Goal: Find specific page/section: Find specific page/section

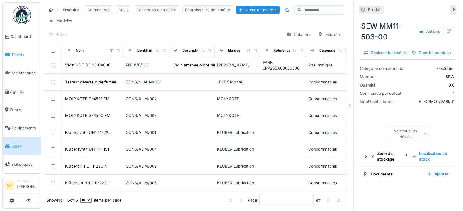
click at [10, 54] on li "Tickets" at bounding box center [21, 55] width 33 height 6
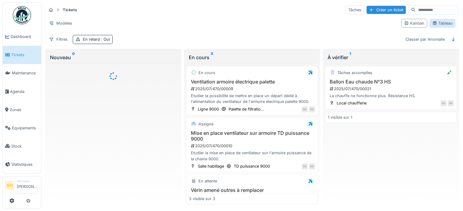
click at [436, 23] on div "Tableau" at bounding box center [442, 23] width 20 height 6
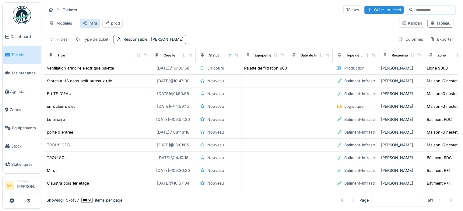
click at [92, 22] on div "infra" at bounding box center [89, 23] width 15 height 6
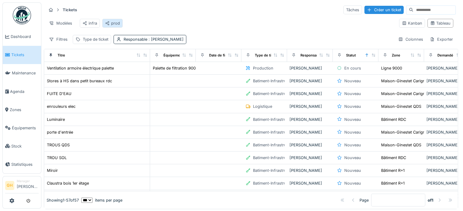
click at [112, 24] on div "prod" at bounding box center [112, 23] width 15 height 6
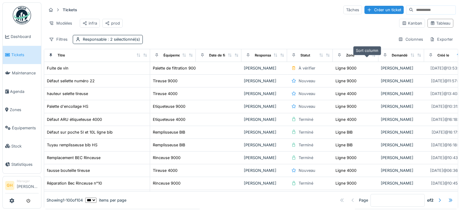
click at [365, 57] on icon at bounding box center [367, 55] width 4 height 3
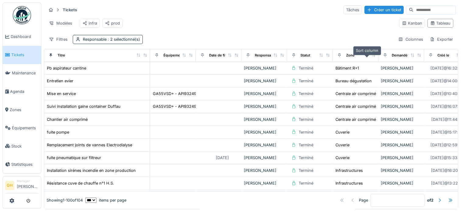
click at [365, 57] on icon at bounding box center [367, 55] width 4 height 3
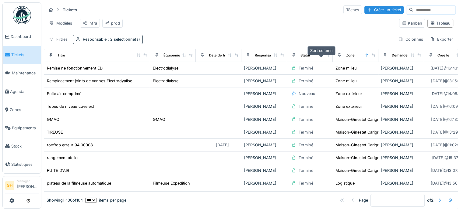
click at [319, 57] on icon at bounding box center [320, 55] width 3 height 3
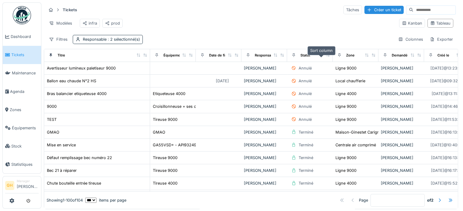
click at [321, 57] on icon at bounding box center [321, 55] width 4 height 3
